Goal: Find specific page/section: Find specific page/section

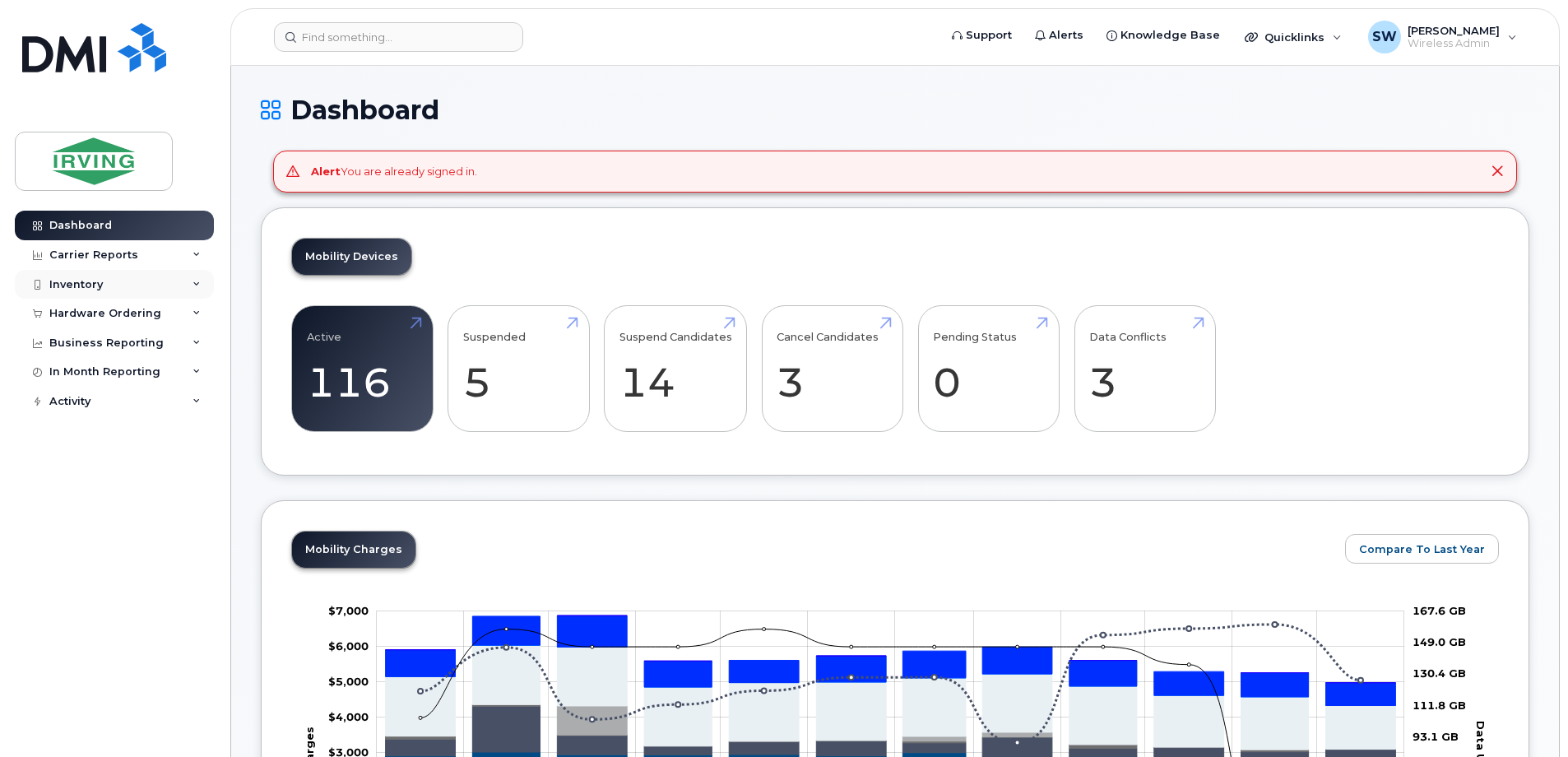
click at [81, 283] on div "Inventory" at bounding box center [76, 284] width 53 height 13
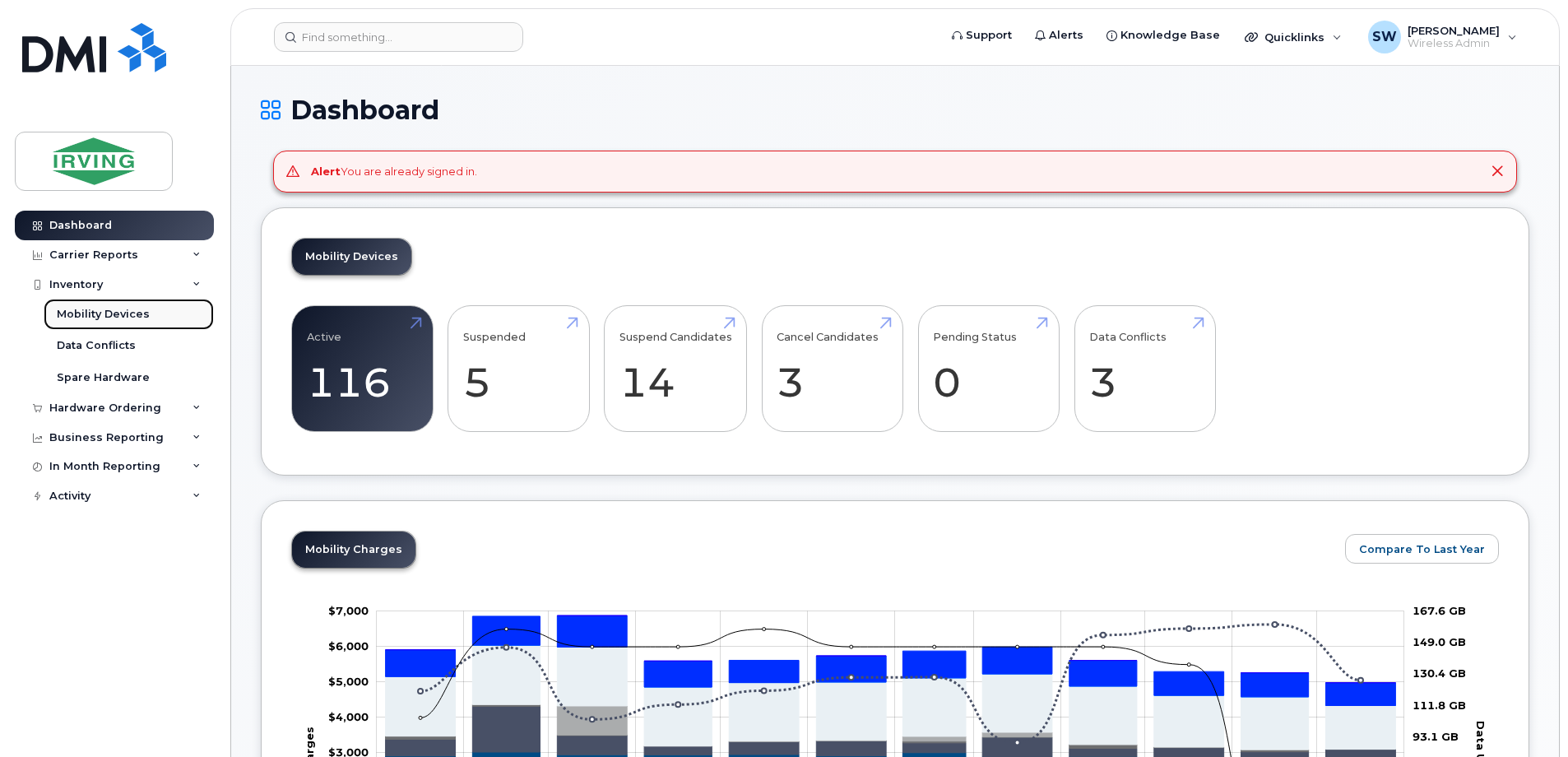
click at [82, 314] on div "Mobility Devices" at bounding box center [103, 314] width 93 height 15
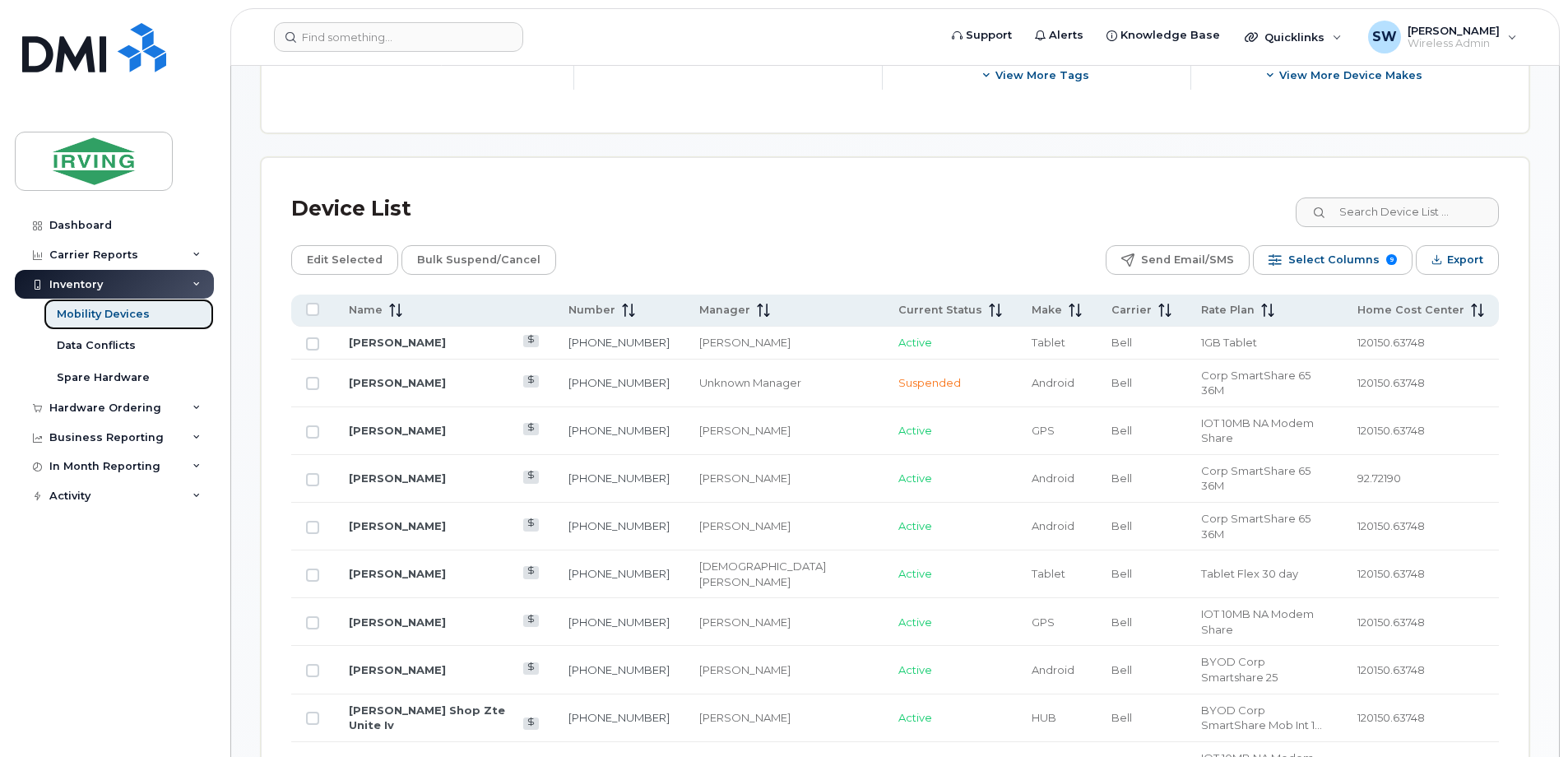
scroll to position [785, 0]
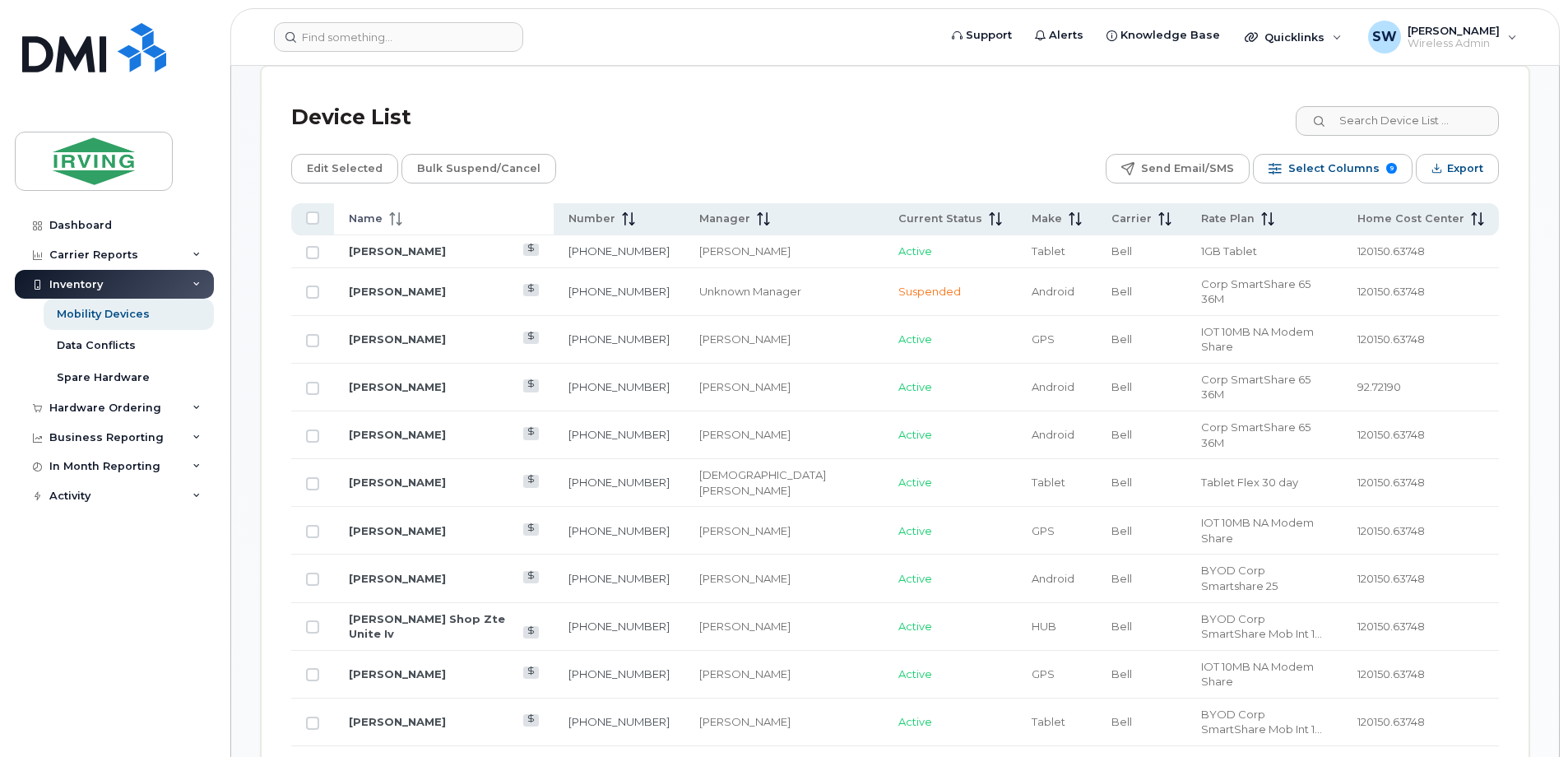
click at [373, 211] on span "Name" at bounding box center [365, 219] width 34 height 15
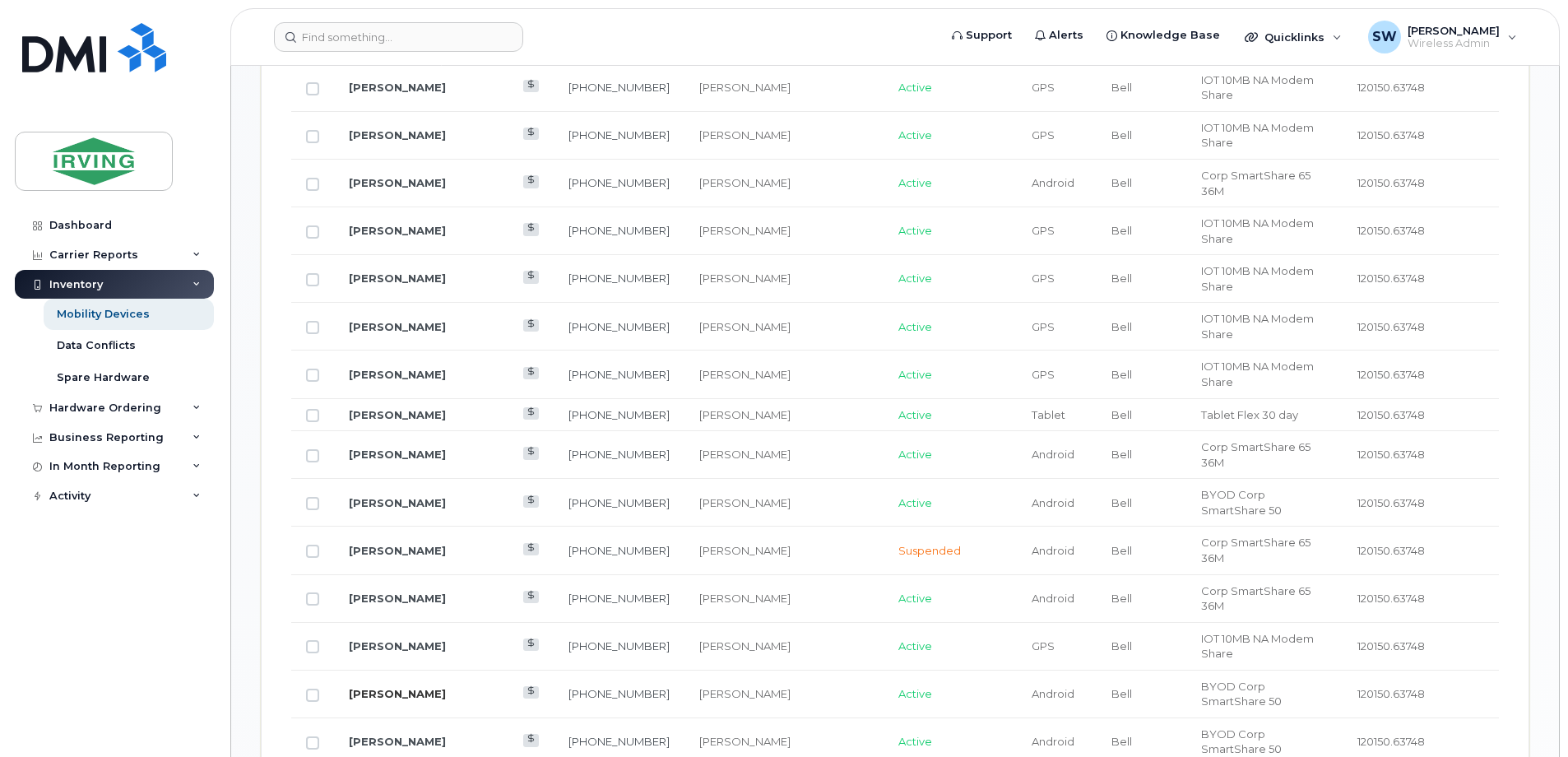
scroll to position [1197, 0]
click at [387, 543] on link "[PERSON_NAME]" at bounding box center [397, 550] width 97 height 13
